Goal: Communication & Community: Answer question/provide support

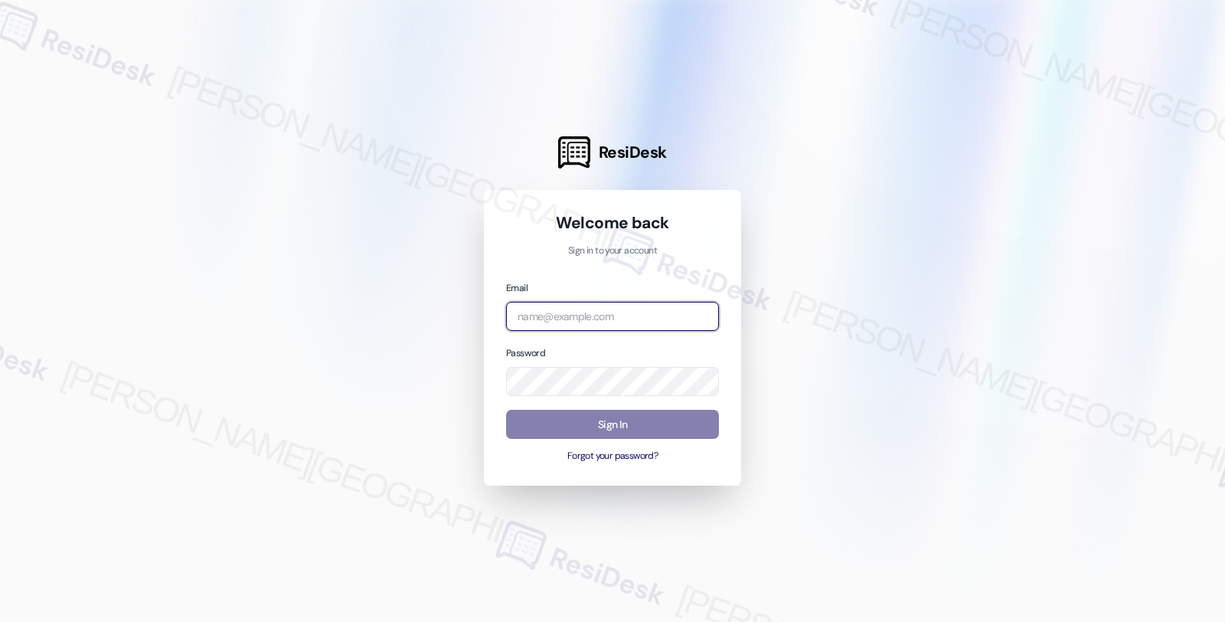
click at [580, 329] on input "email" at bounding box center [612, 317] width 213 height 30
type input "automated-surveys-twelve_rivers_management-fides.[PERSON_NAME]@twelve_rivers_[D…"
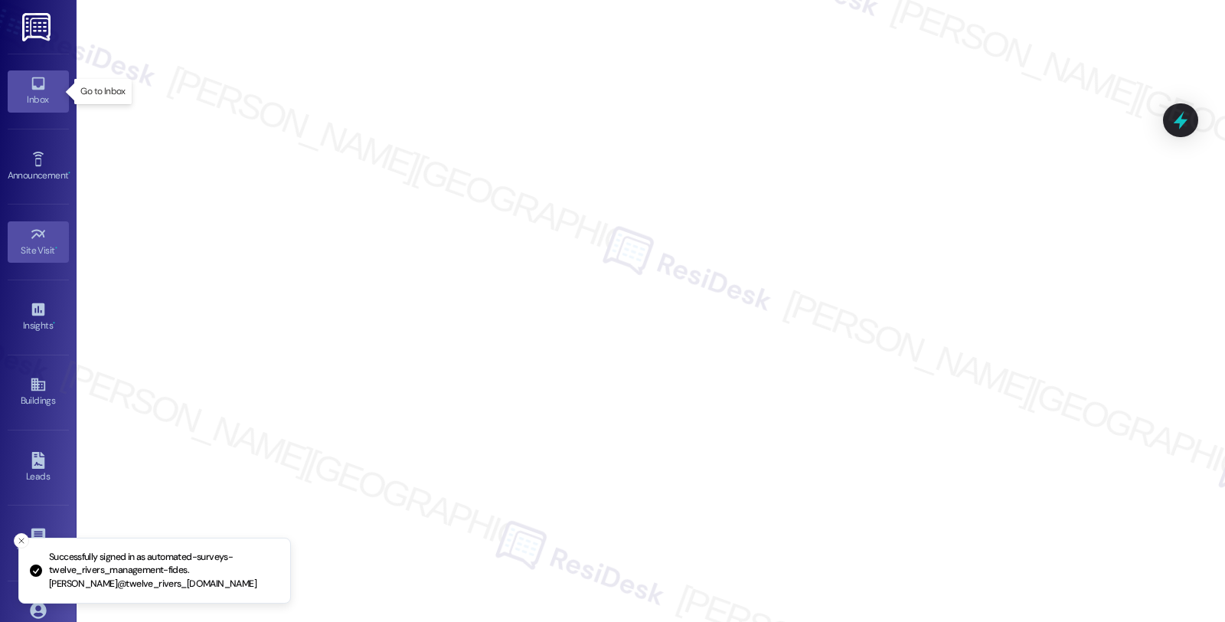
click at [38, 90] on icon at bounding box center [37, 83] width 13 height 13
